Goal: Transaction & Acquisition: Purchase product/service

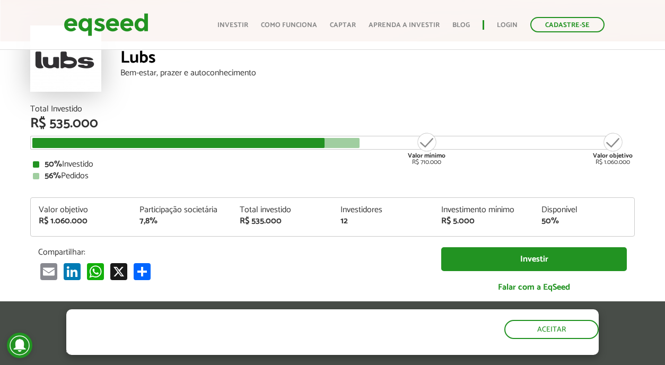
scroll to position [68, 0]
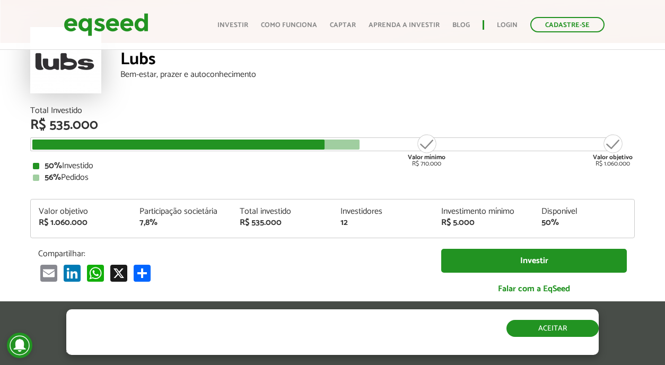
click at [527, 336] on button "Aceitar" at bounding box center [553, 328] width 92 height 17
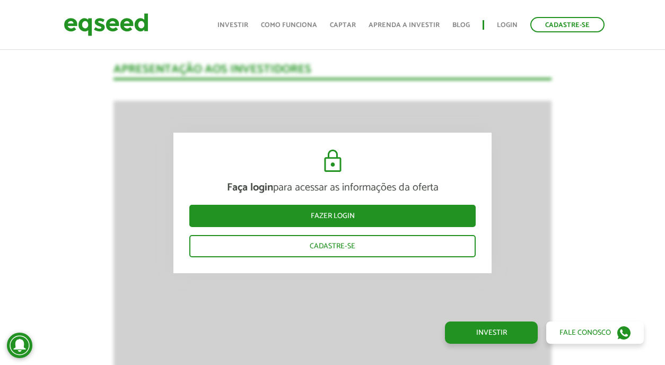
scroll to position [864, 0]
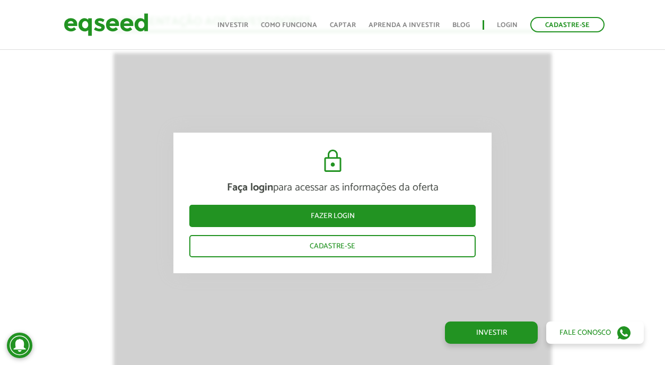
scroll to position [911, 0]
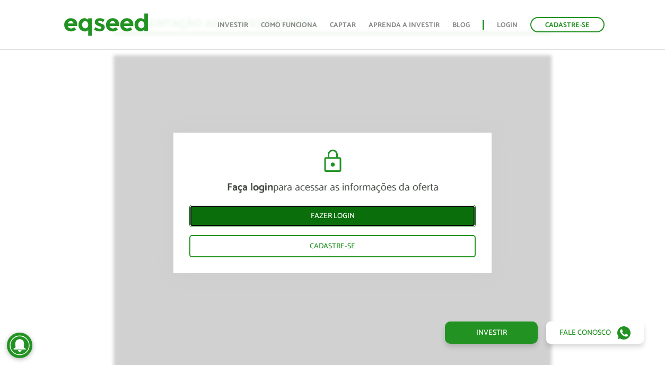
click at [367, 216] on link "Fazer login" at bounding box center [332, 216] width 287 height 22
click at [318, 216] on link "Fazer login" at bounding box center [332, 216] width 287 height 22
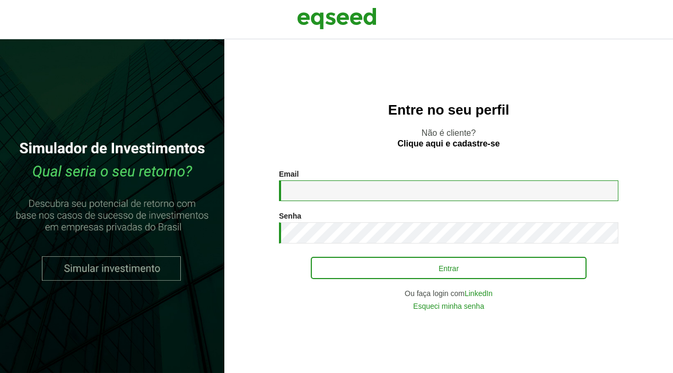
type input "**********"
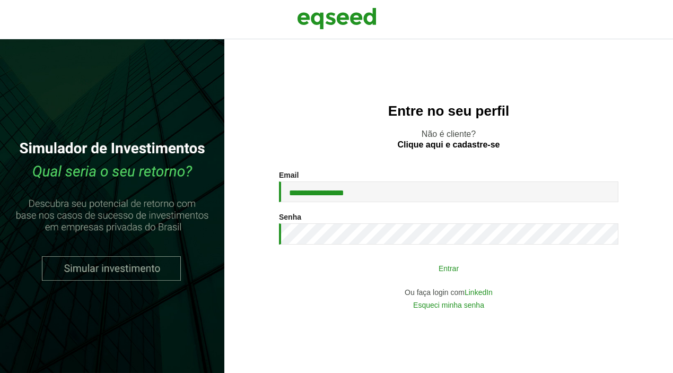
click at [388, 270] on button "Entrar" at bounding box center [449, 268] width 276 height 20
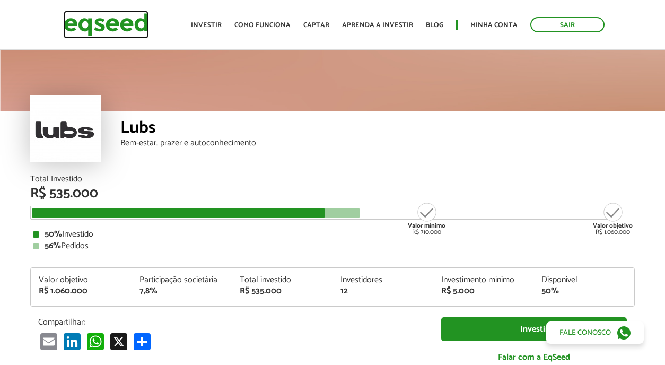
click at [118, 22] on img at bounding box center [106, 25] width 85 height 28
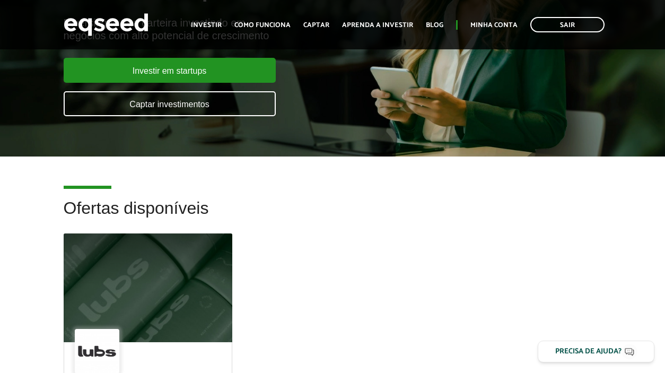
scroll to position [127, 0]
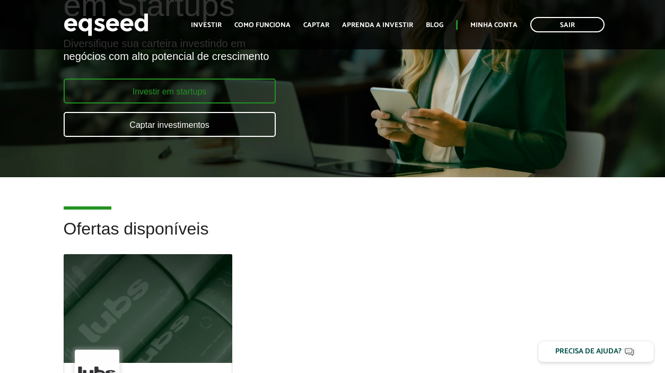
click at [204, 89] on link "Investir em startups" at bounding box center [170, 91] width 212 height 25
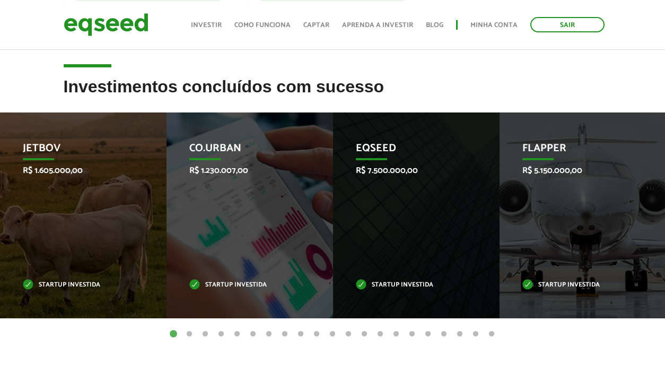
scroll to position [430, 0]
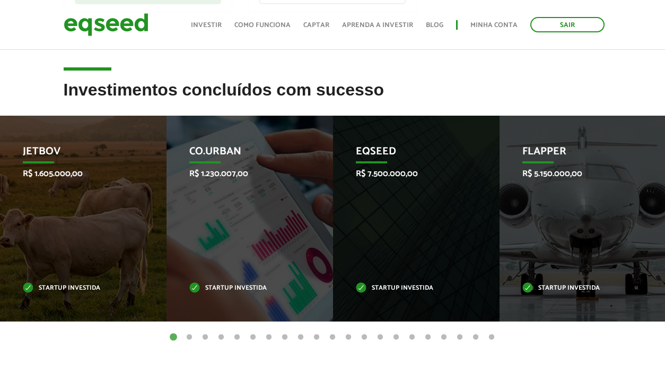
click at [190, 334] on button "2" at bounding box center [189, 337] width 11 height 11
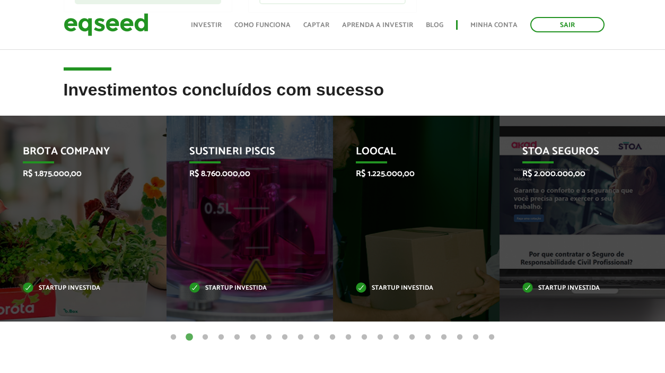
click at [206, 337] on button "3" at bounding box center [205, 337] width 11 height 11
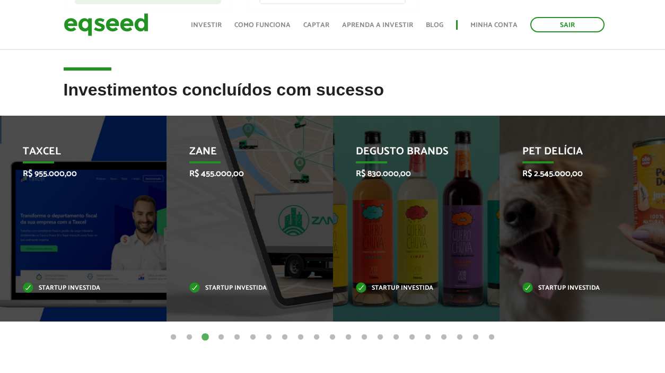
click at [222, 340] on button "4" at bounding box center [221, 337] width 11 height 11
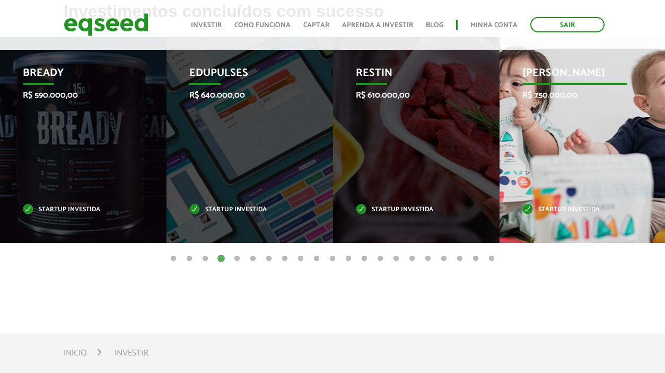
scroll to position [507, 0]
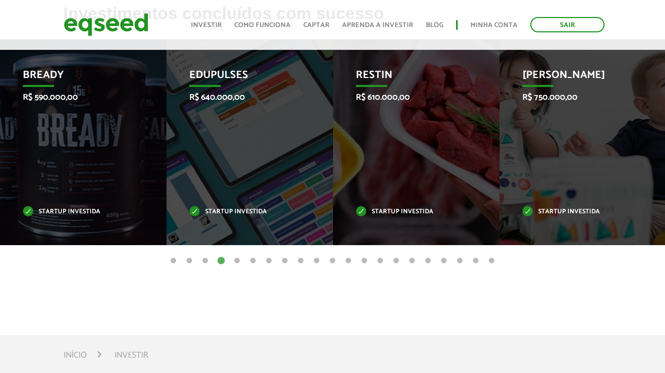
click at [238, 260] on button "5" at bounding box center [237, 261] width 11 height 11
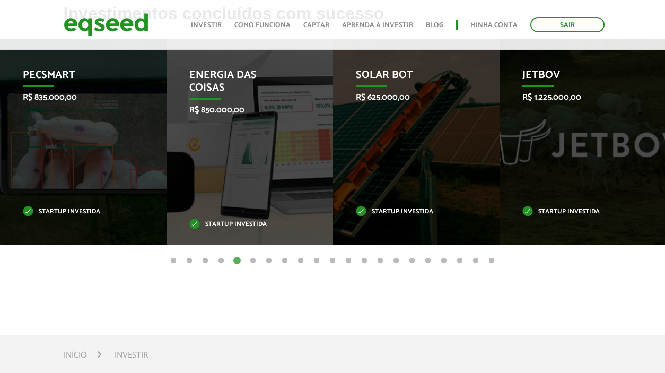
click at [249, 260] on button "6" at bounding box center [253, 261] width 11 height 11
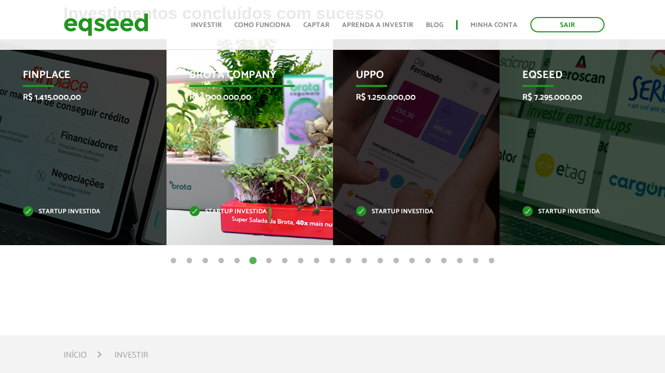
click at [204, 163] on div "Brota Company R$ 1.000.000,00 Startup investida" at bounding box center [242, 142] width 151 height 206
click at [257, 130] on div "Brota Company R$ 1.000.000,00 Startup investida" at bounding box center [242, 142] width 151 height 206
click at [232, 93] on p "R$ 1.000.000,00" at bounding box center [242, 97] width 106 height 10
click at [228, 72] on p "Brota Company" at bounding box center [242, 78] width 106 height 18
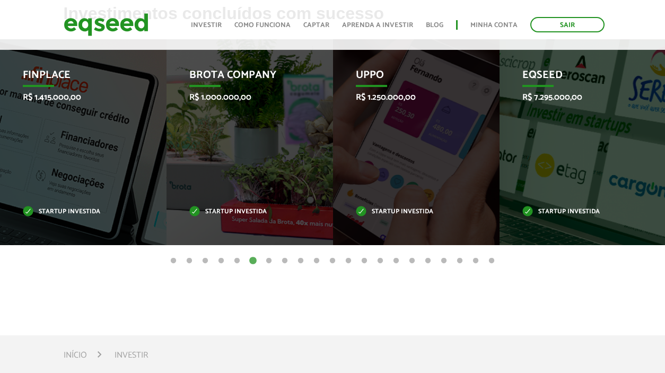
click at [268, 261] on button "7" at bounding box center [269, 261] width 11 height 11
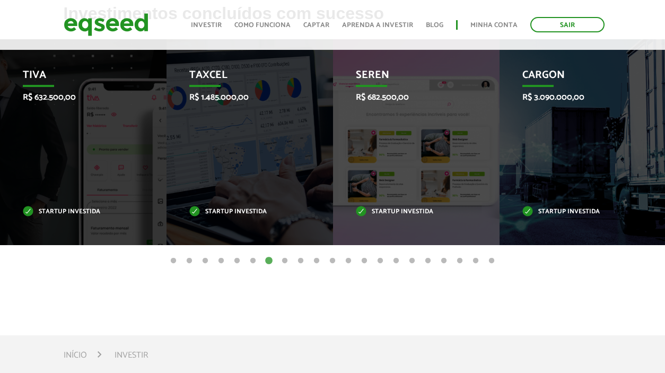
click at [298, 260] on button "9" at bounding box center [301, 261] width 11 height 11
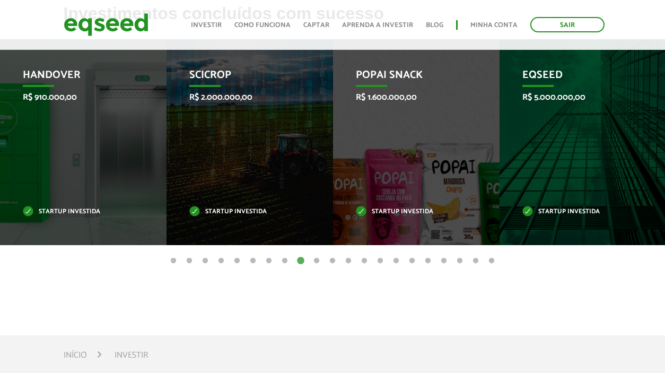
click at [493, 263] on button "21" at bounding box center [492, 261] width 11 height 11
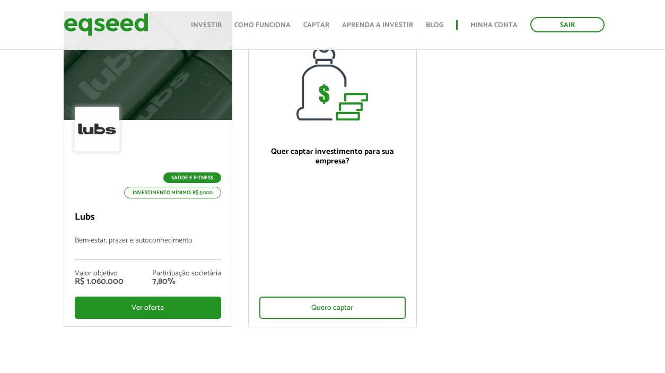
scroll to position [0, 0]
